Goal: Information Seeking & Learning: Check status

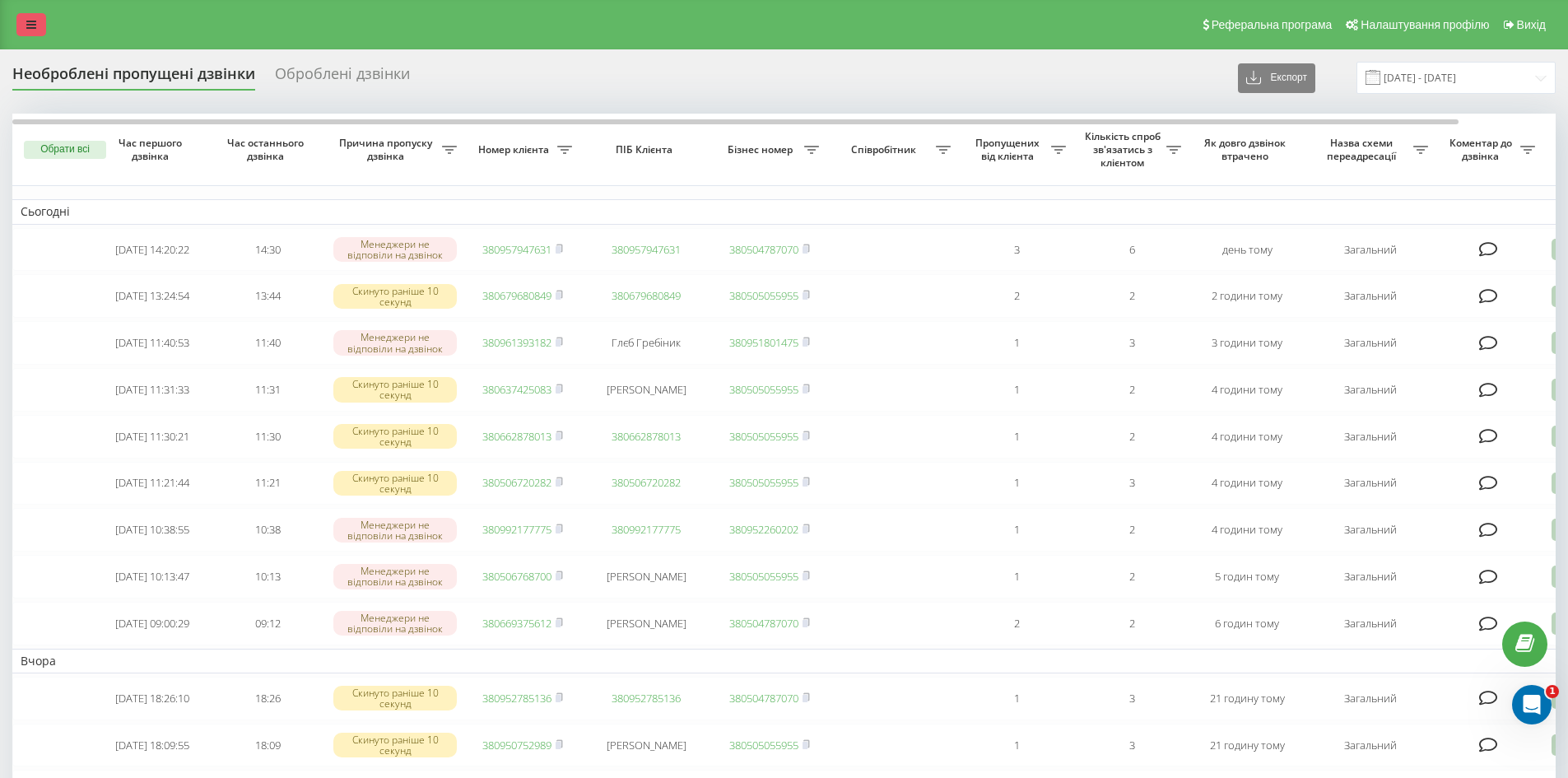
click at [30, 29] on icon at bounding box center [31, 24] width 9 height 11
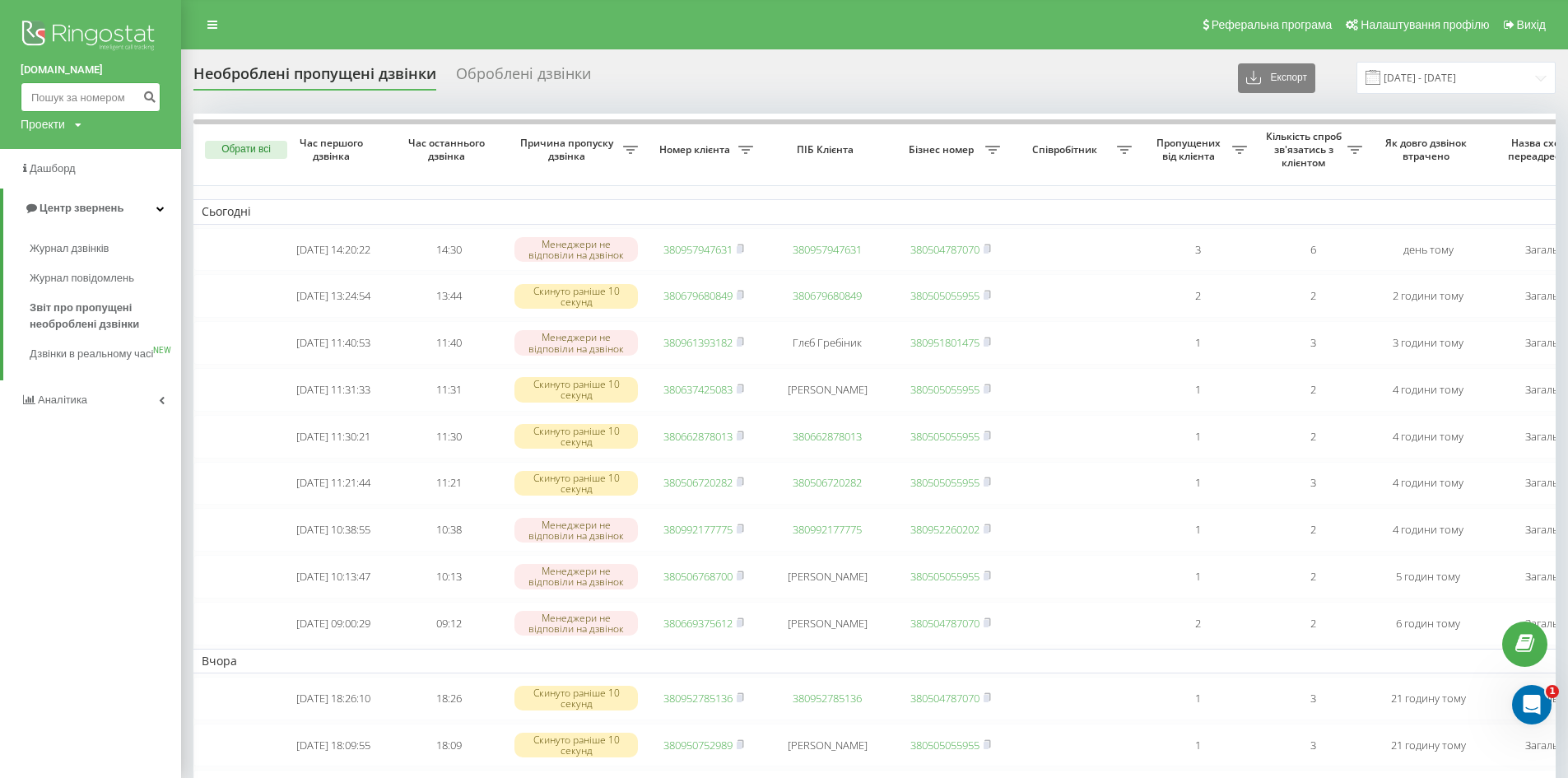
click at [76, 100] on input at bounding box center [91, 97] width 140 height 29
paste input "0683830124"
type input "0683830124"
click at [149, 93] on icon "submit" at bounding box center [149, 94] width 14 height 9
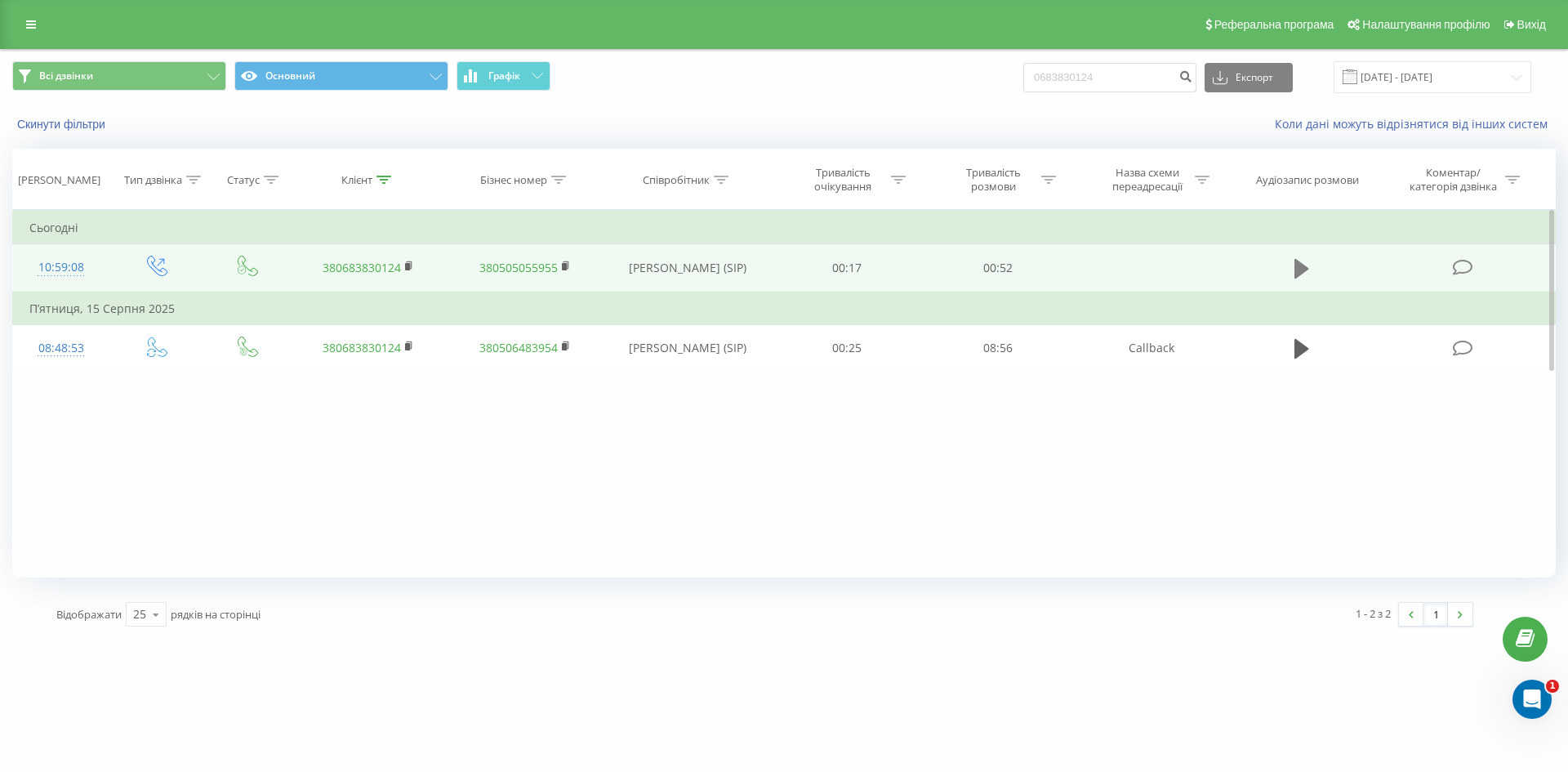
click at [1296, 260] on icon at bounding box center [1302, 268] width 15 height 20
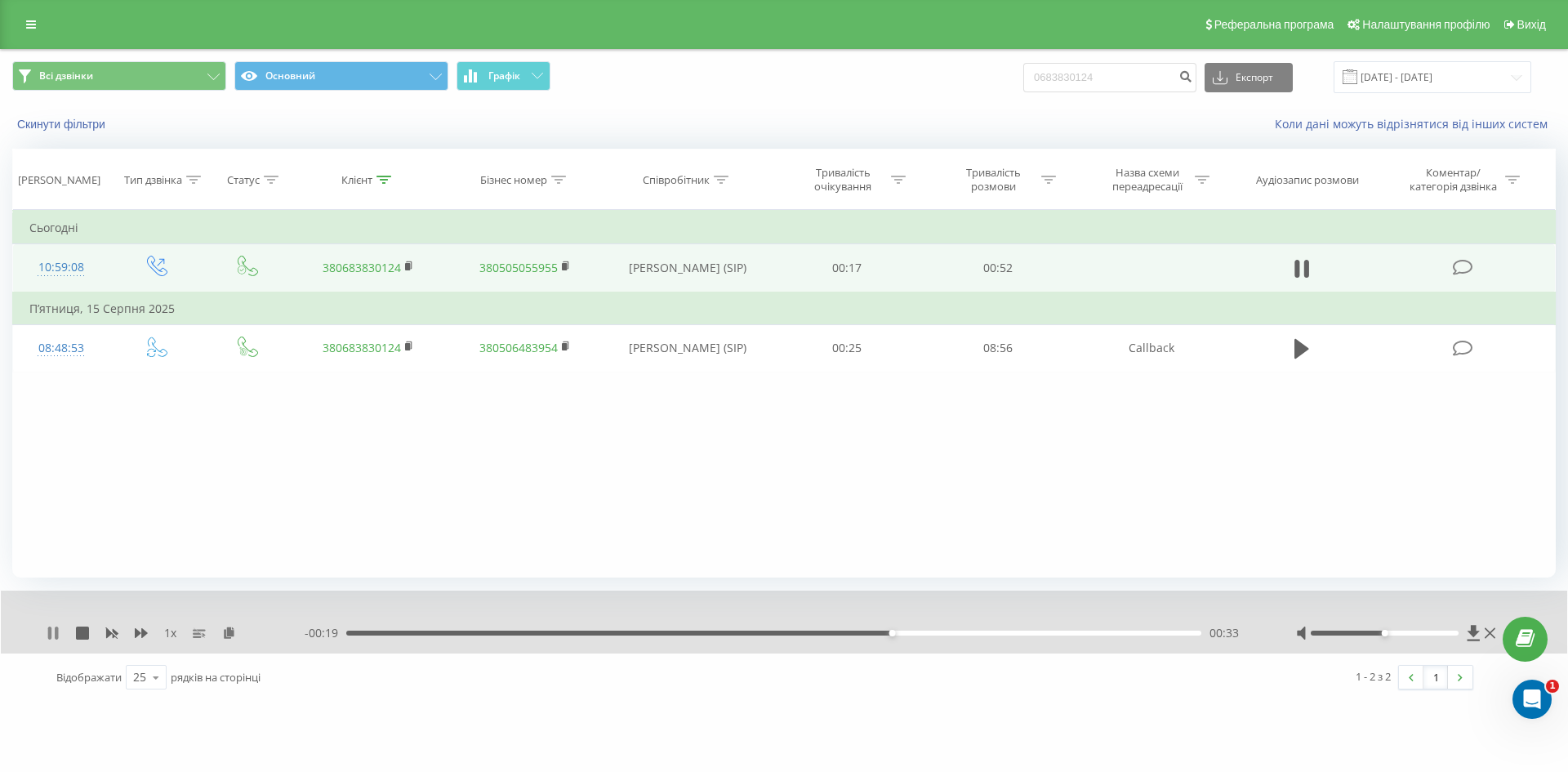
click at [58, 631] on icon at bounding box center [57, 632] width 3 height 13
click at [23, 27] on link at bounding box center [31, 24] width 29 height 23
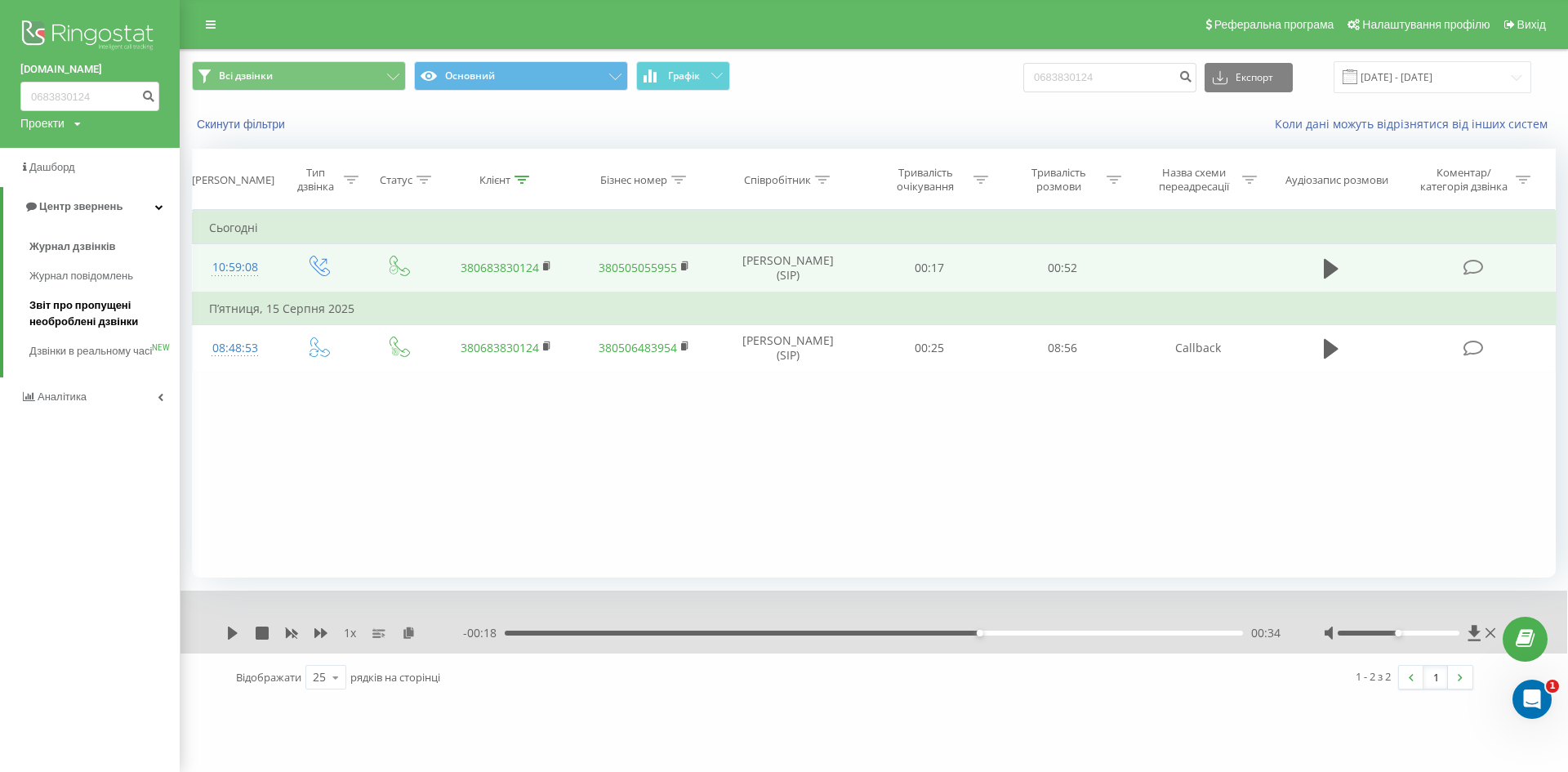
click at [52, 320] on span "Звіт про пропущені необроблені дзвінки" at bounding box center [100, 314] width 142 height 33
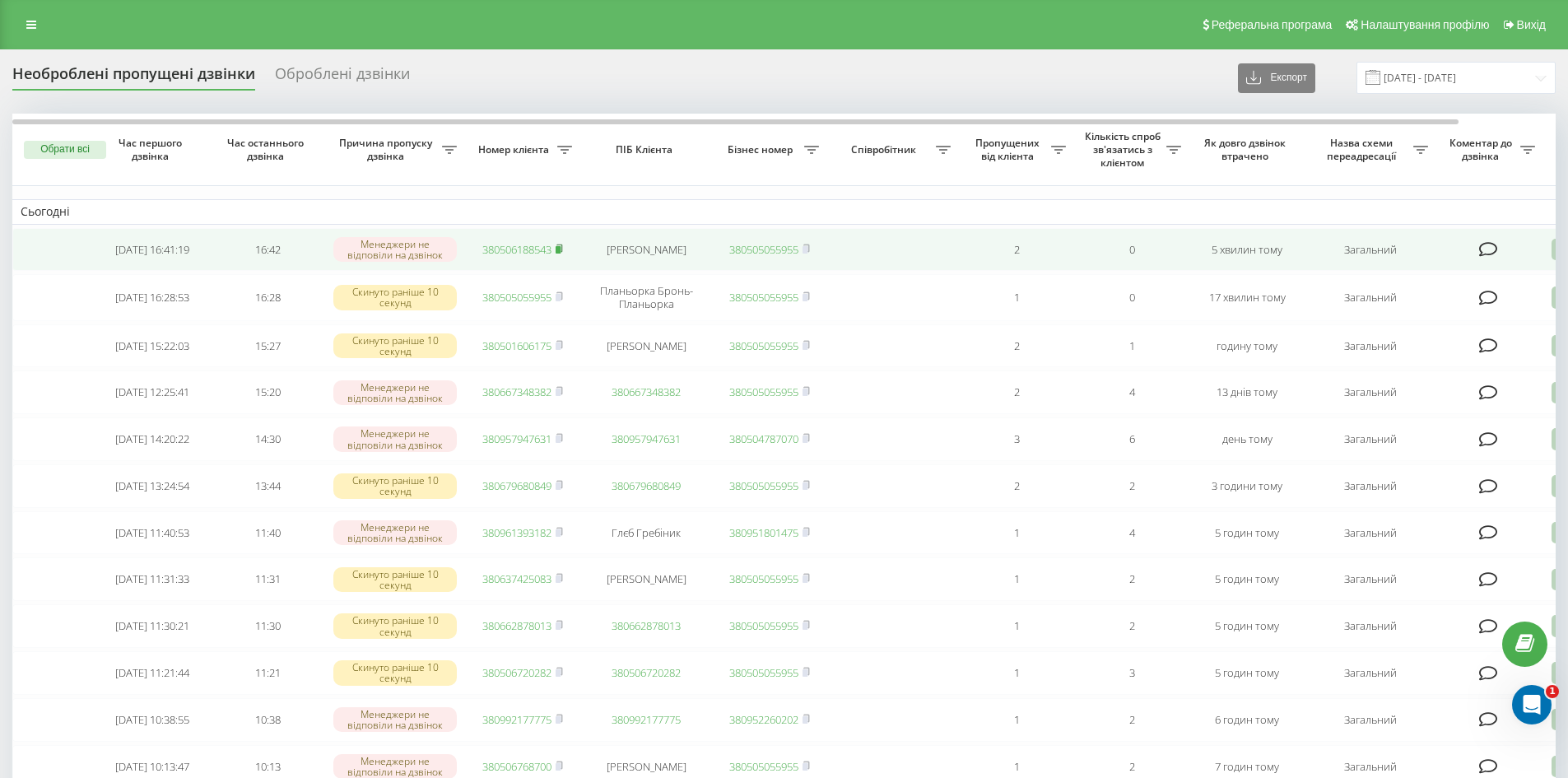
click at [560, 248] on rect at bounding box center [558, 250] width 5 height 8
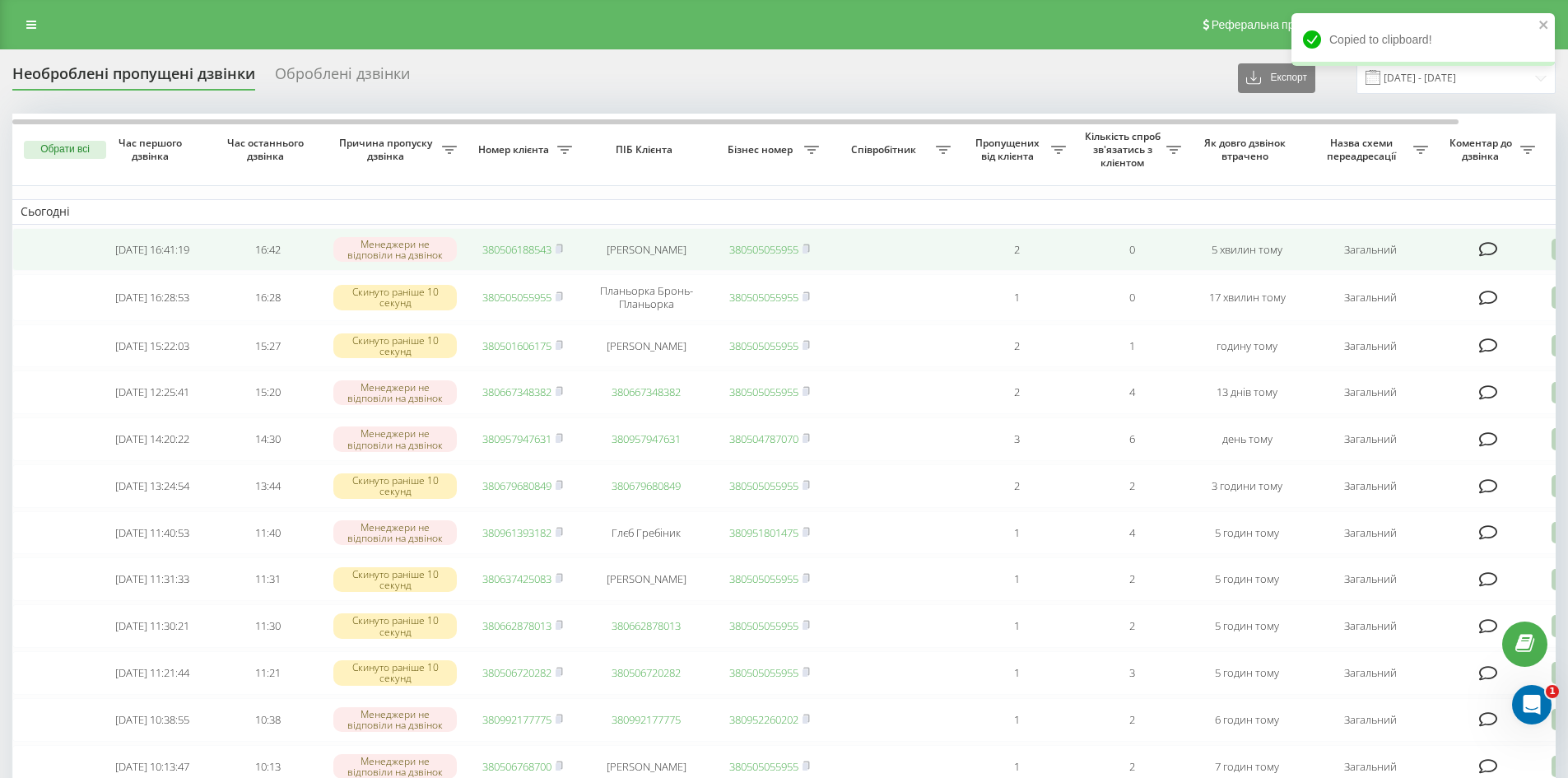
click at [530, 238] on td "380506188543" at bounding box center [522, 250] width 115 height 44
click at [504, 250] on link "380506188543" at bounding box center [517, 249] width 69 height 15
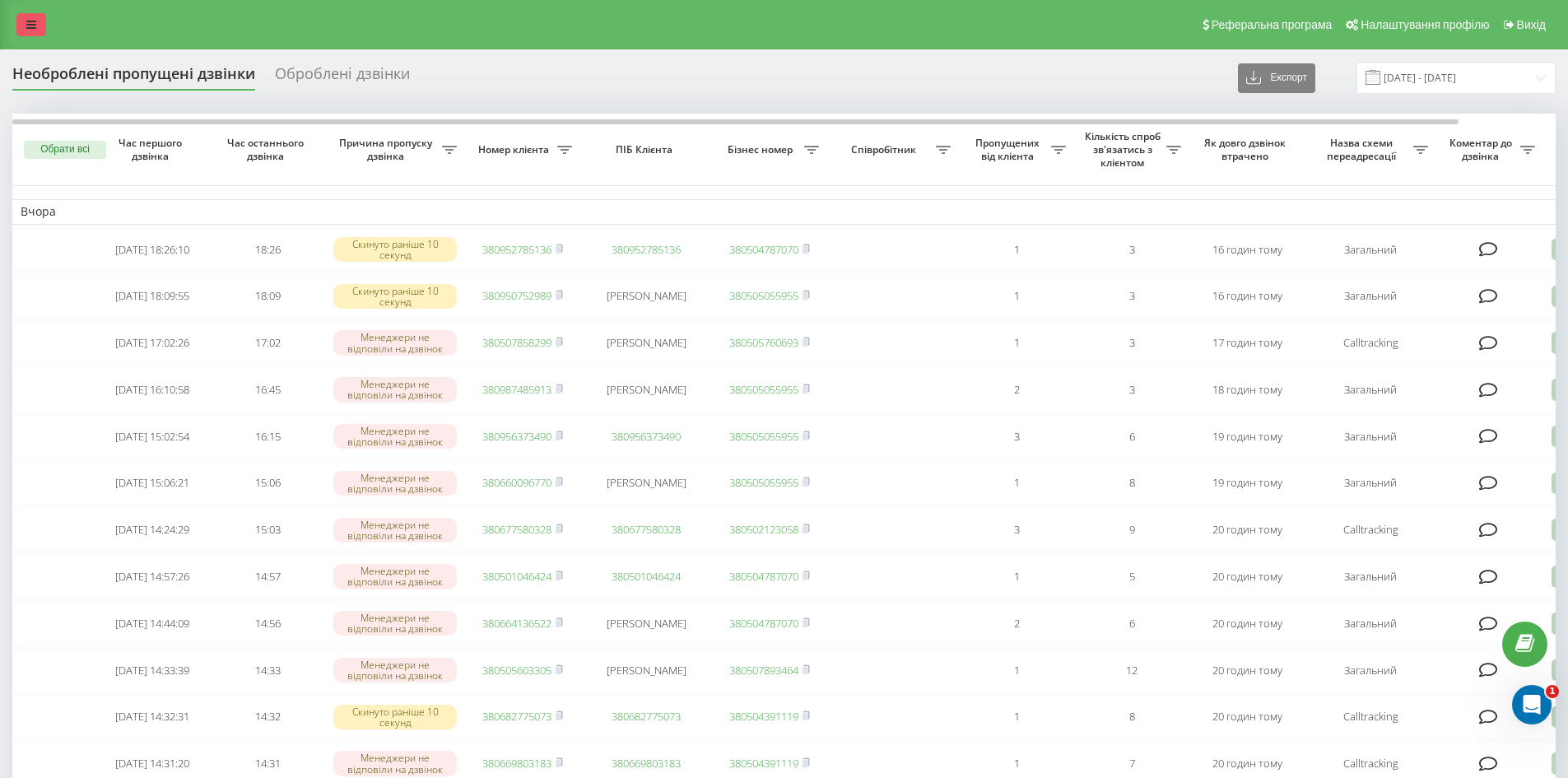
click at [34, 28] on icon at bounding box center [31, 24] width 9 height 11
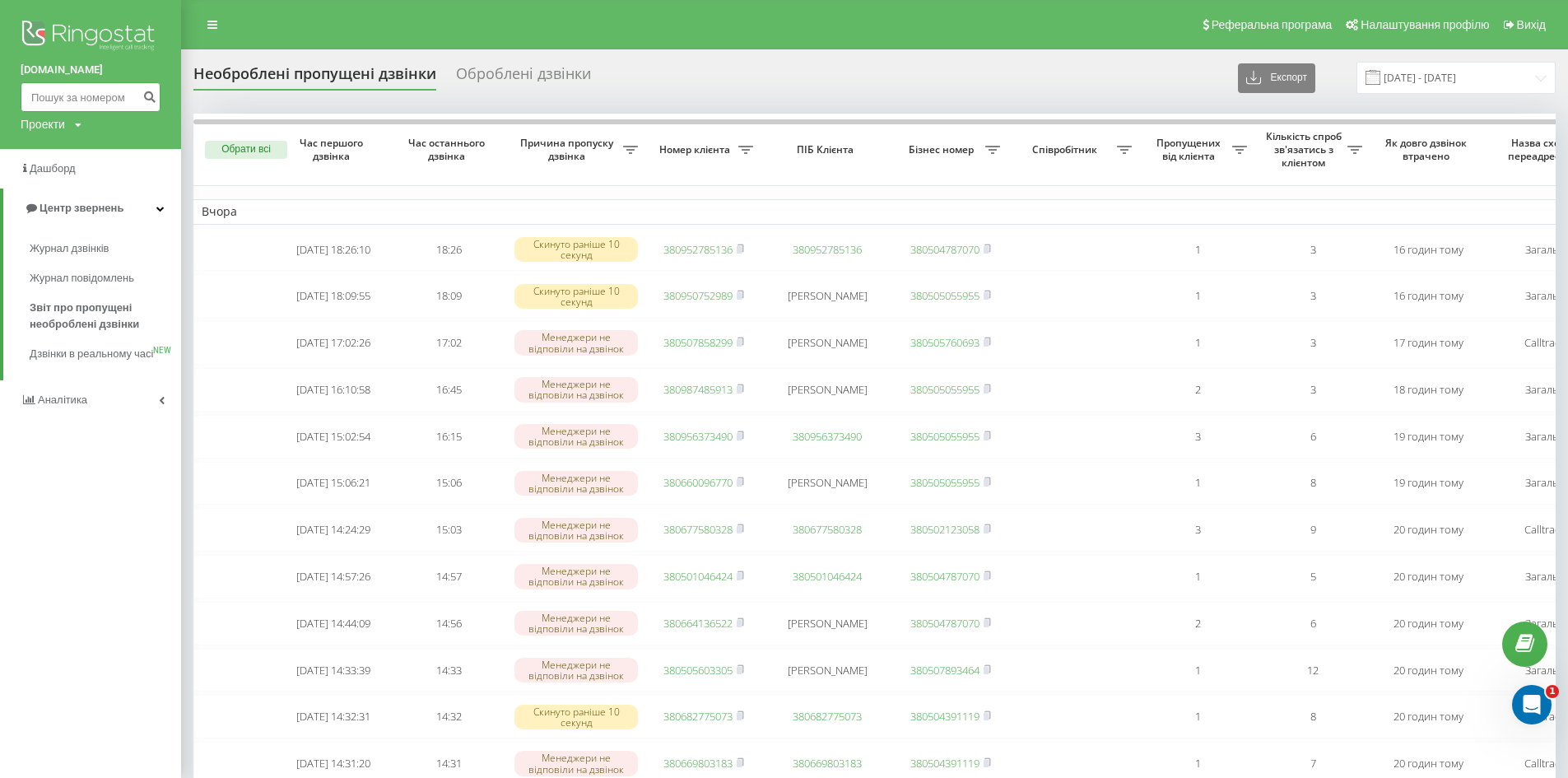
click at [117, 95] on input at bounding box center [91, 97] width 140 height 29
paste input "380506188543"
type input "380506188543"
click at [154, 98] on icon "submit" at bounding box center [149, 94] width 14 height 9
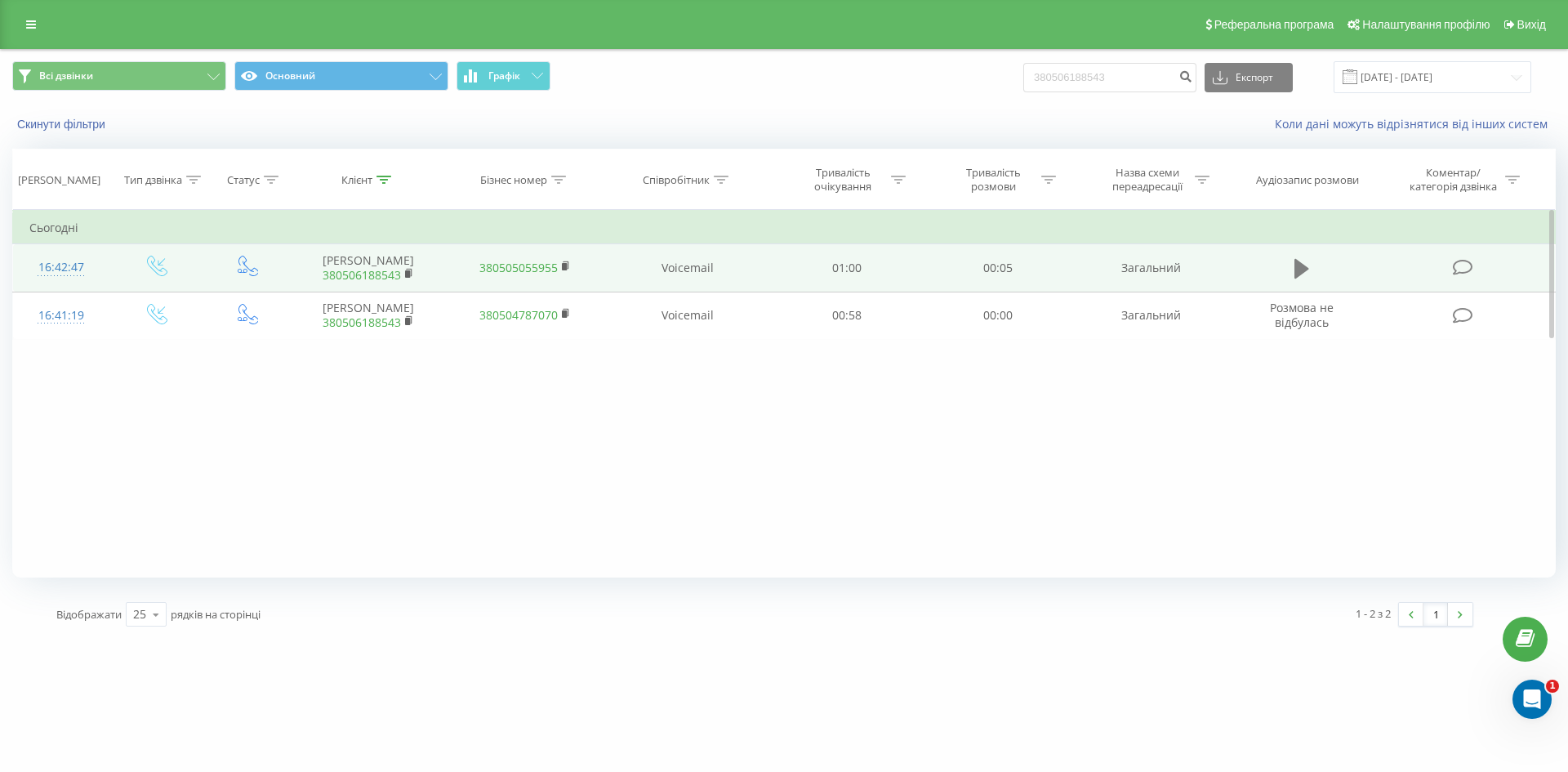
click at [1295, 268] on button at bounding box center [1302, 268] width 25 height 25
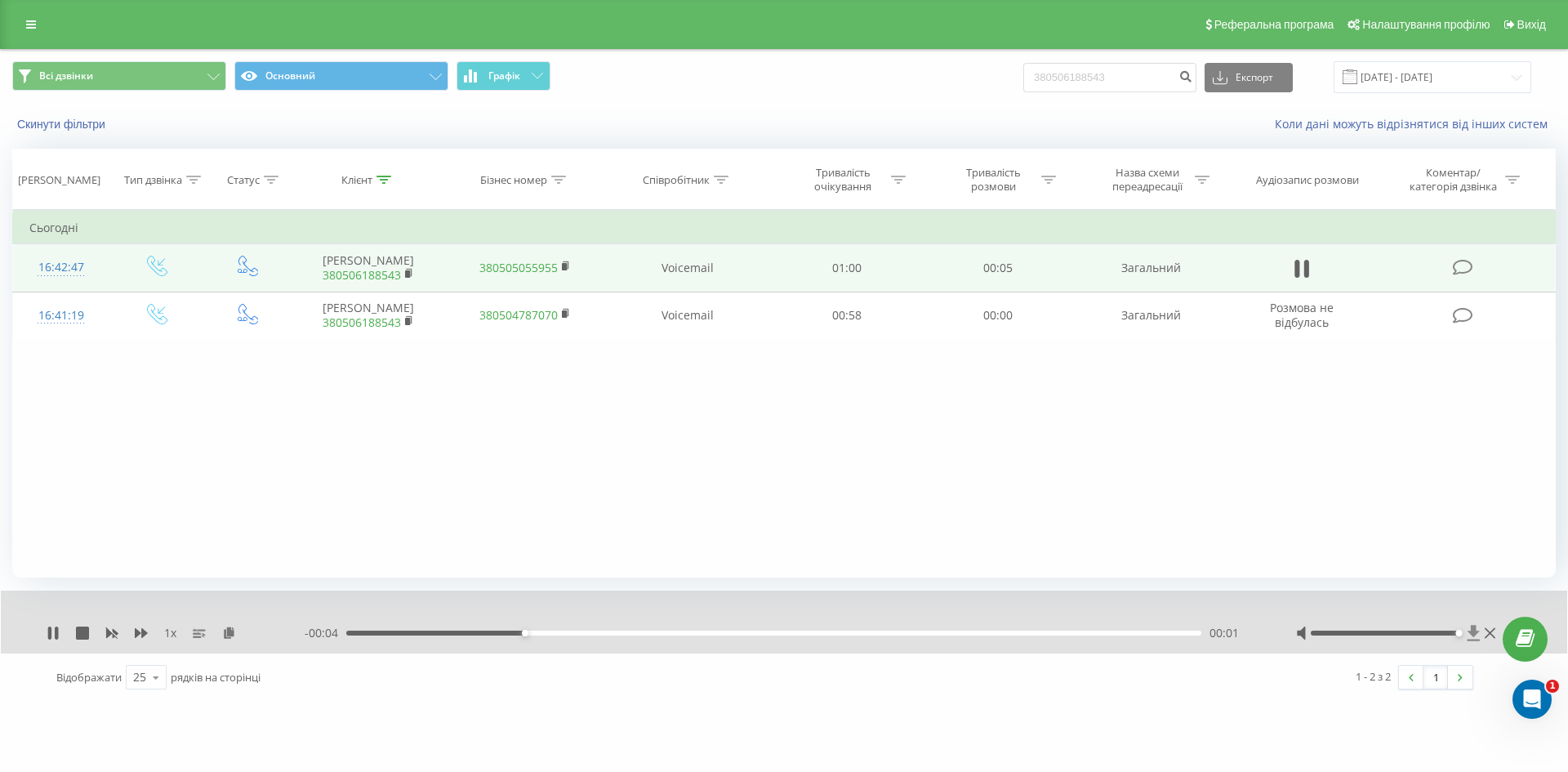
drag, startPoint x: 1391, startPoint y: 631, endPoint x: 1474, endPoint y: 638, distance: 83.3
click at [1474, 638] on div at bounding box center [1397, 632] width 203 height 16
